Goal: Check status: Check status

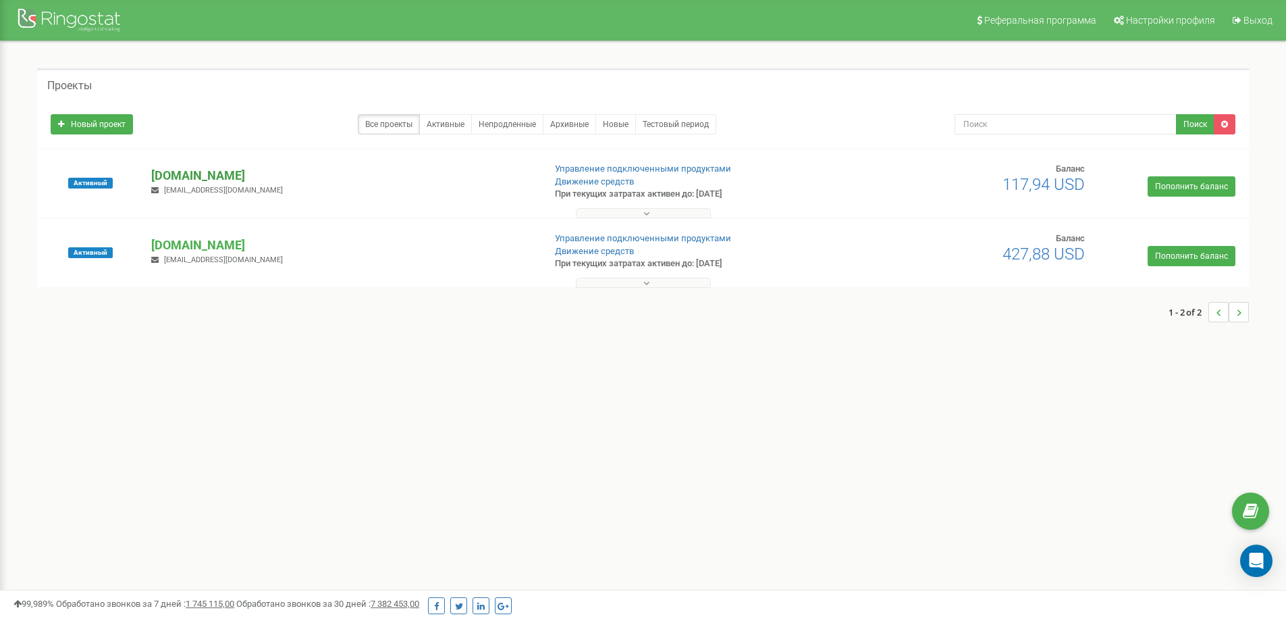
click at [185, 178] on p "[DOMAIN_NAME]" at bounding box center [342, 176] width 382 height 18
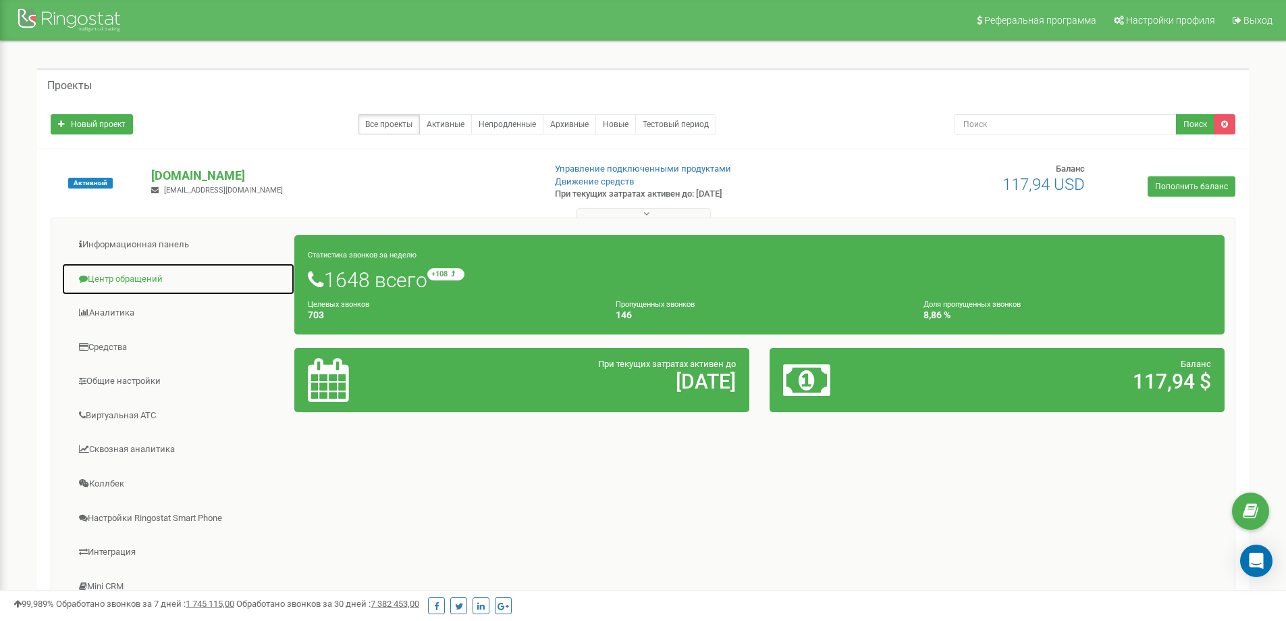
click at [102, 280] on link "Центр обращений" at bounding box center [178, 279] width 234 height 33
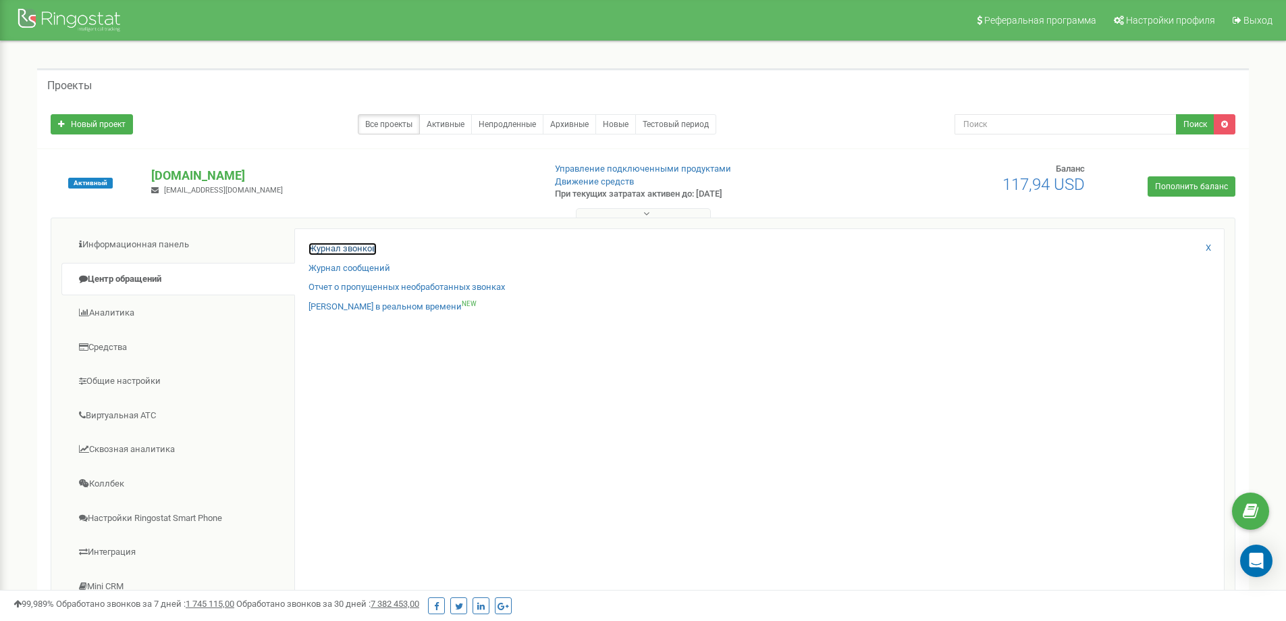
click at [343, 251] on link "Журнал звонков" at bounding box center [343, 248] width 68 height 13
